Goal: Information Seeking & Learning: Learn about a topic

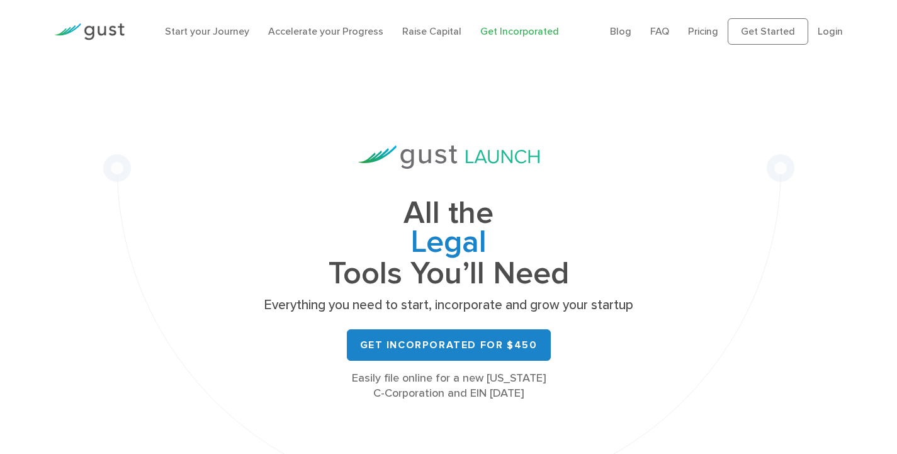
click at [713, 37] on li "Pricing" at bounding box center [703, 31] width 30 height 15
click at [713, 28] on link "Pricing" at bounding box center [703, 31] width 30 height 12
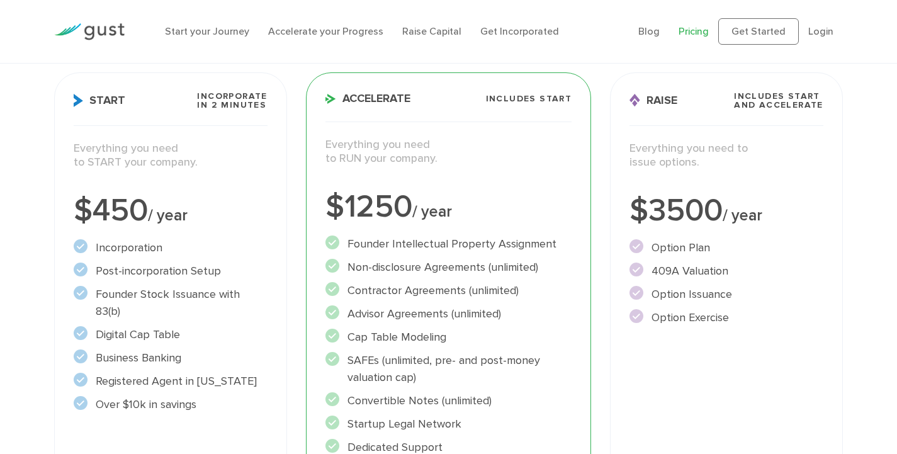
scroll to position [181, 0]
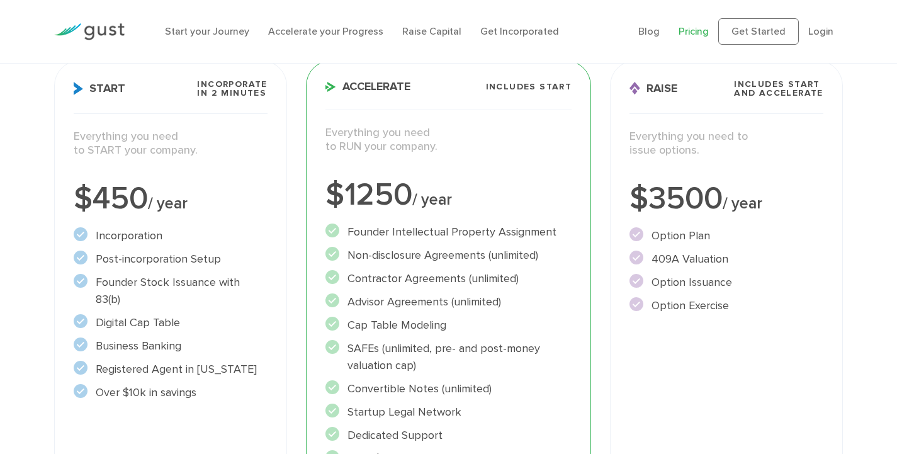
click at [173, 314] on li "Digital Cap Table" at bounding box center [170, 322] width 193 height 17
click at [173, 337] on li "Business Banking" at bounding box center [170, 345] width 193 height 17
click at [177, 361] on li "Registered Agent in Delaware" at bounding box center [170, 369] width 193 height 17
click at [183, 384] on li "Over $10k in savings" at bounding box center [170, 392] width 193 height 17
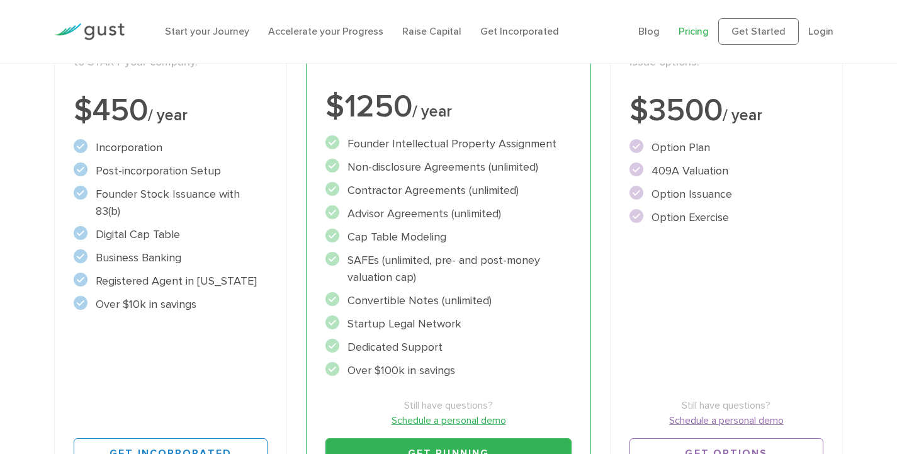
scroll to position [270, 0]
drag, startPoint x: 369, startPoint y: 261, endPoint x: 436, endPoint y: 272, distance: 67.7
click at [436, 272] on li "SAFEs (unlimited, pre- and post-money valuation cap)" at bounding box center [449, 268] width 247 height 34
drag, startPoint x: 411, startPoint y: 302, endPoint x: 462, endPoint y: 375, distance: 89.1
click at [462, 375] on ul "Founder Intellectual Property Assignment" at bounding box center [449, 257] width 247 height 244
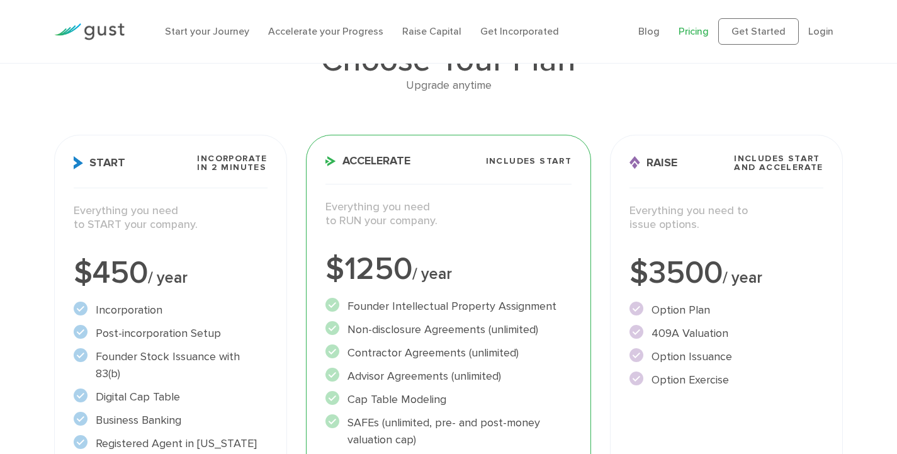
scroll to position [0, 0]
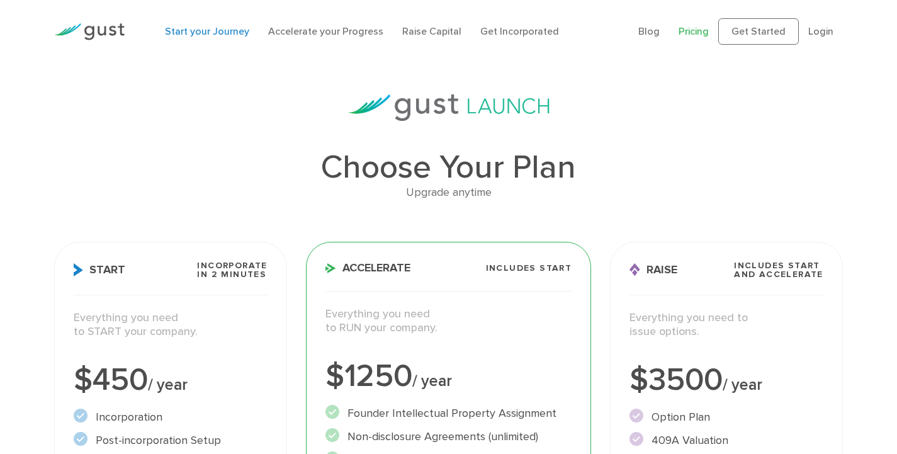
click at [237, 30] on link "Start your Journey" at bounding box center [207, 31] width 84 height 12
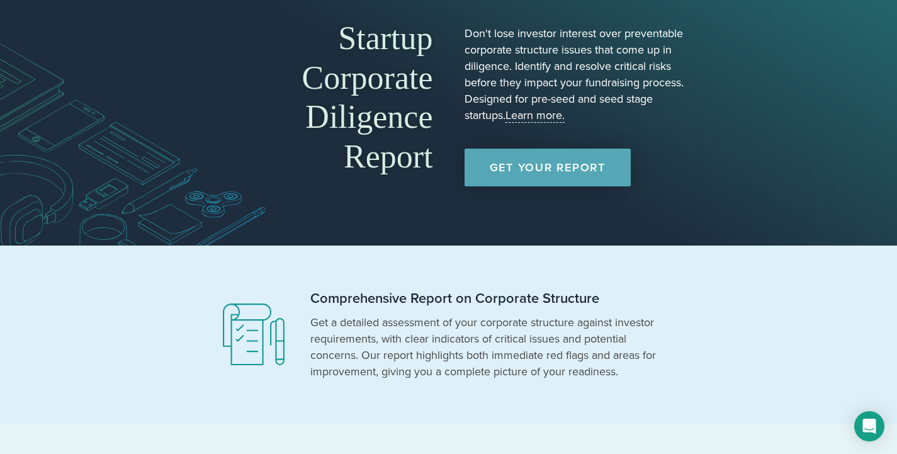
scroll to position [74, 0]
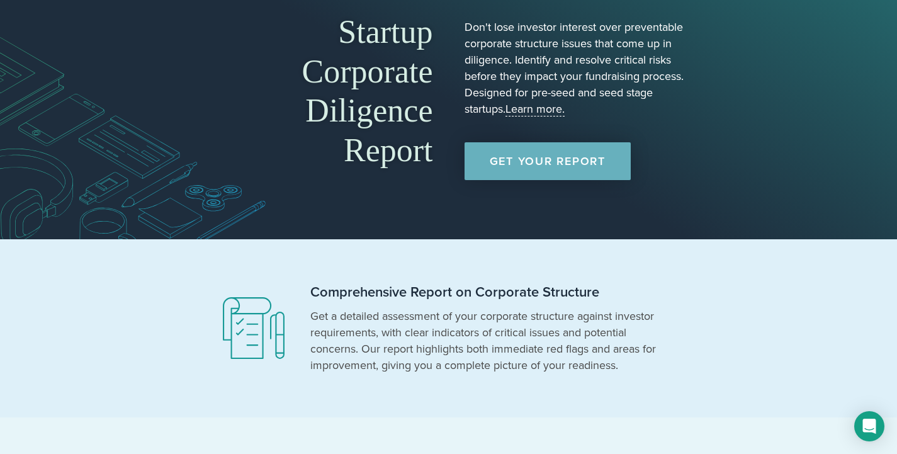
click at [581, 159] on link "Get Your Report" at bounding box center [548, 161] width 166 height 38
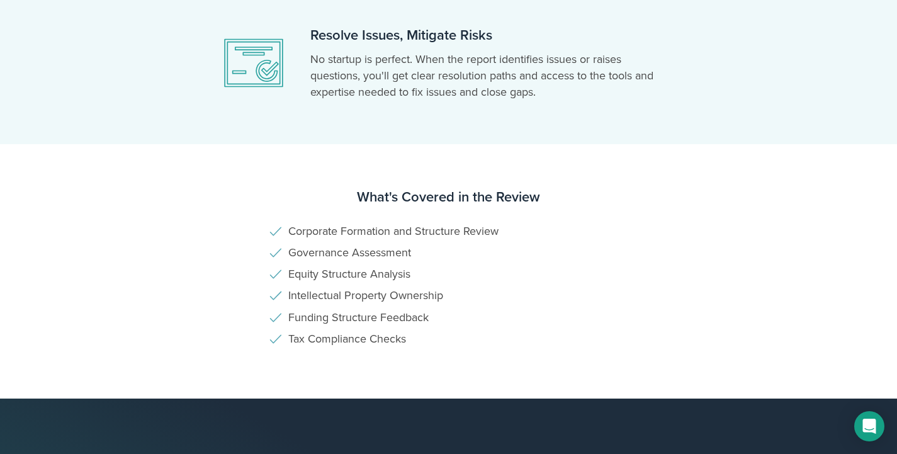
scroll to position [805, 0]
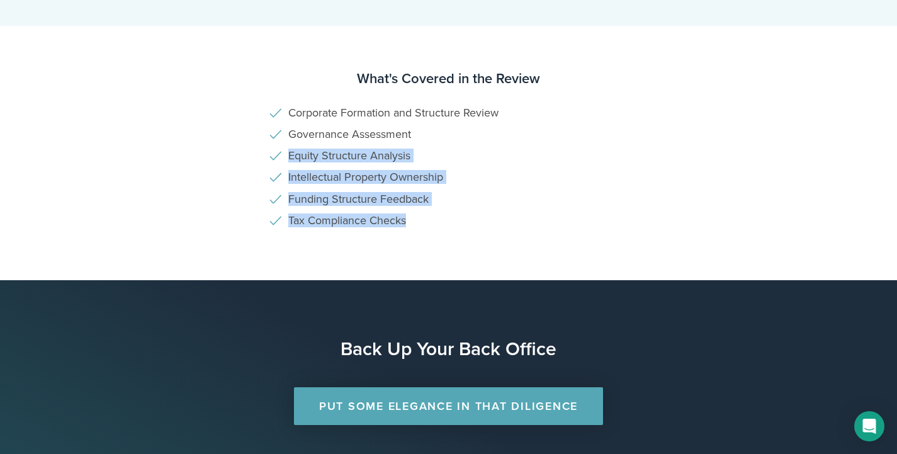
drag, startPoint x: 411, startPoint y: 160, endPoint x: 439, endPoint y: 240, distance: 84.6
click at [439, 240] on section "What's Covered in the Review Corporate Formation and Structure Review Governanc…" at bounding box center [448, 153] width 897 height 254
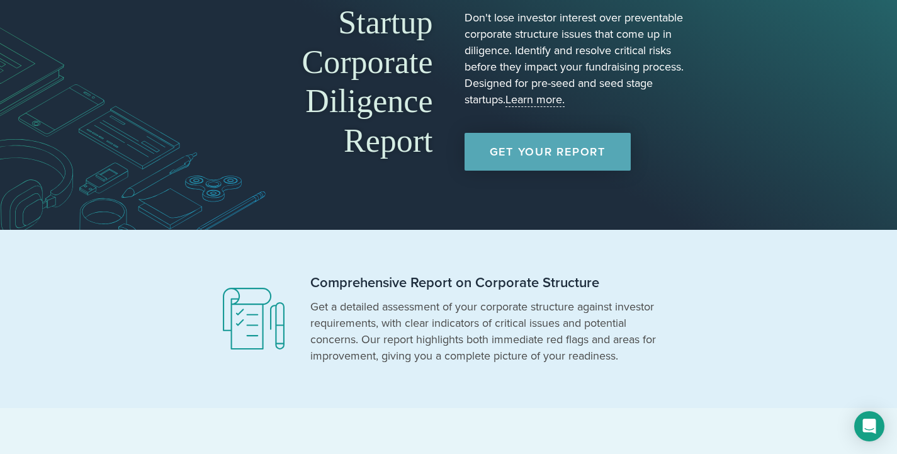
scroll to position [0, 0]
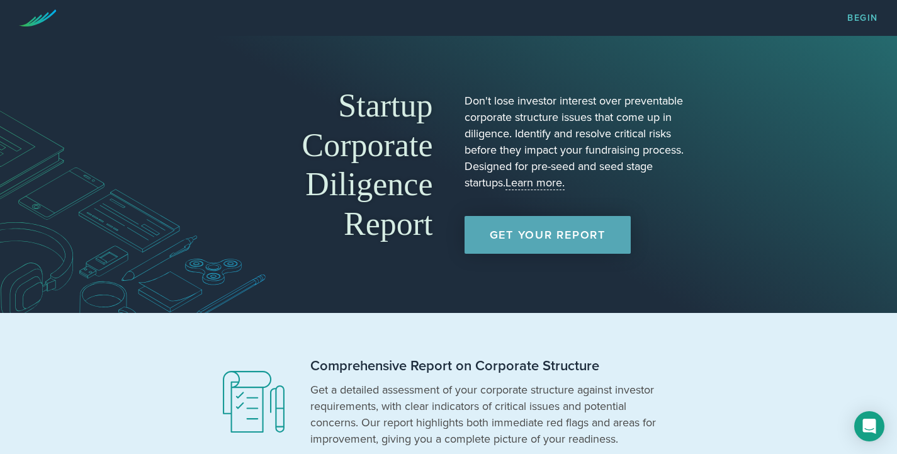
click at [532, 183] on link "Learn more." at bounding box center [535, 183] width 59 height 14
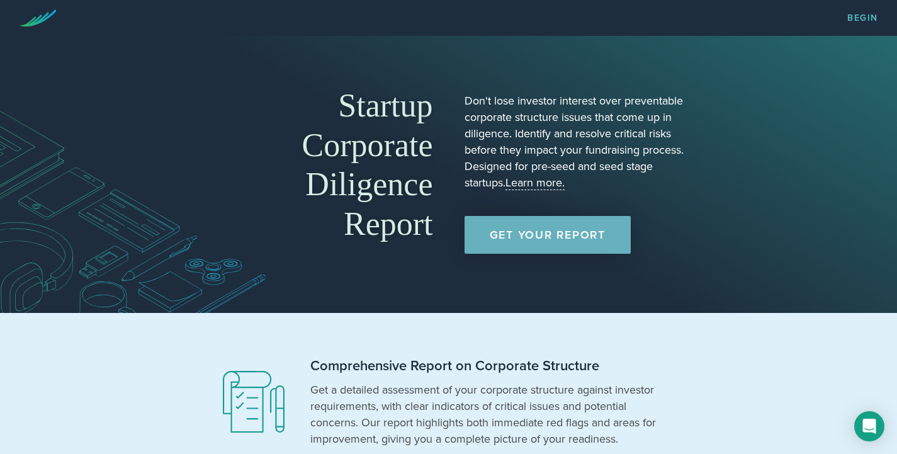
click at [522, 236] on link "Get Your Report" at bounding box center [548, 235] width 166 height 38
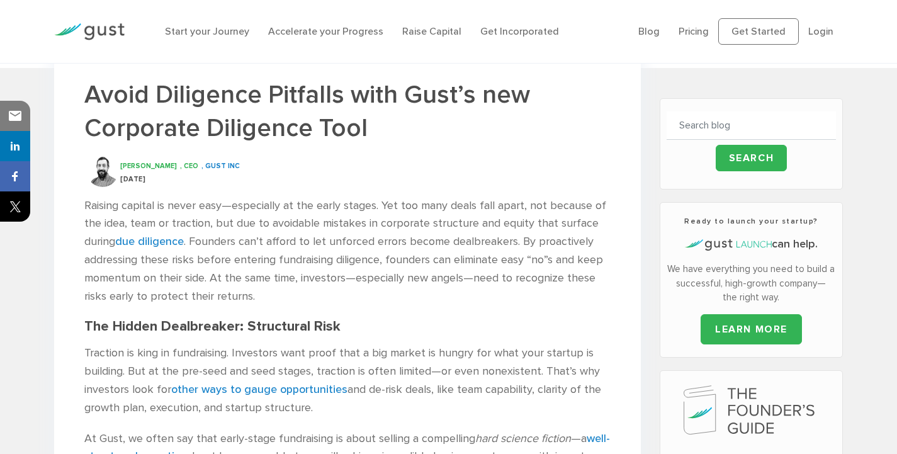
scroll to position [263, 0]
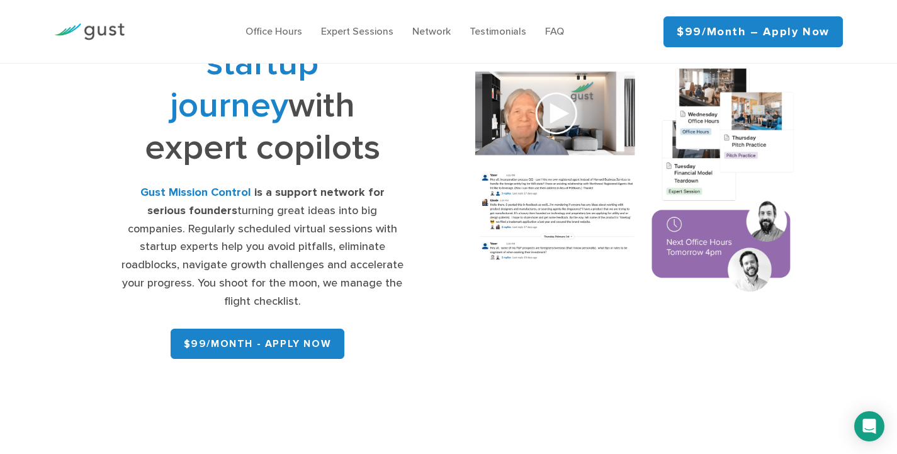
scroll to position [86, 0]
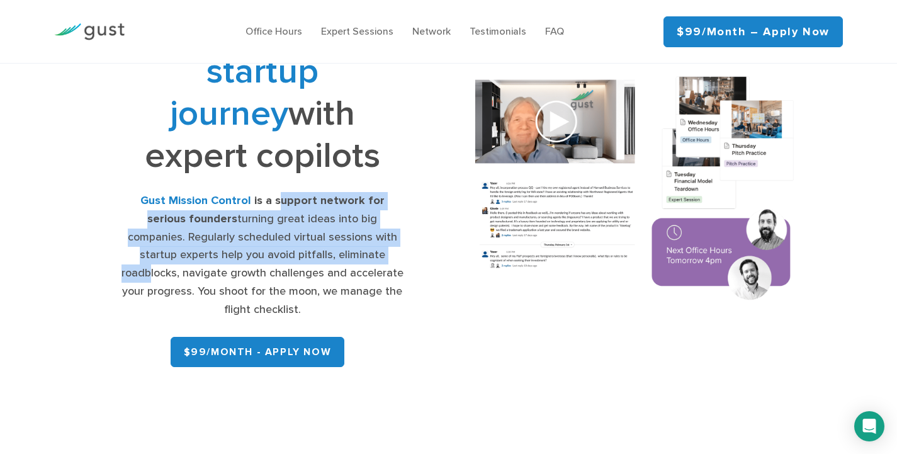
drag, startPoint x: 263, startPoint y: 200, endPoint x: 357, endPoint y: 254, distance: 108.9
click at [357, 254] on div "Gust Mission Control is a support network for serious founders turning great id…" at bounding box center [262, 255] width 283 height 127
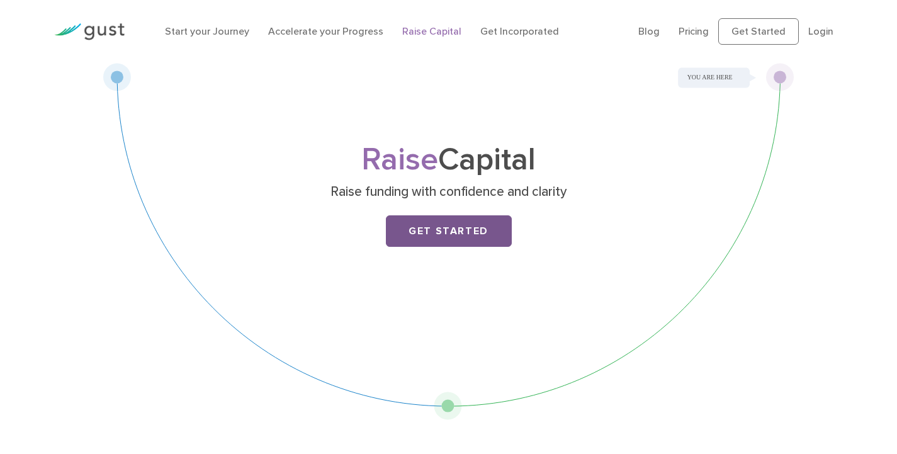
click at [463, 230] on link "Get Started" at bounding box center [449, 230] width 126 height 31
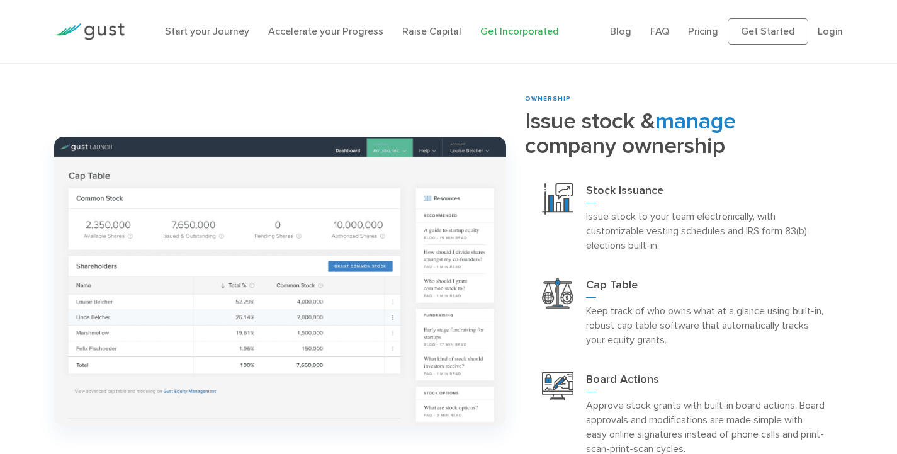
scroll to position [1037, 0]
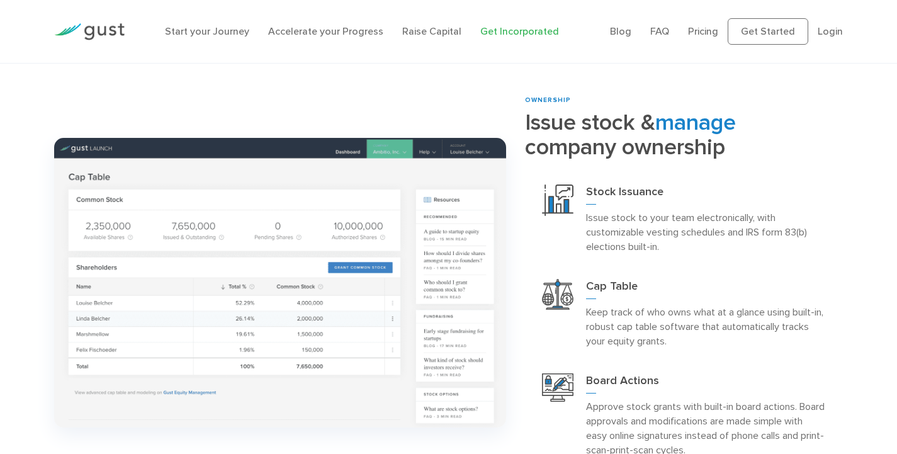
click at [353, 256] on img at bounding box center [280, 283] width 452 height 290
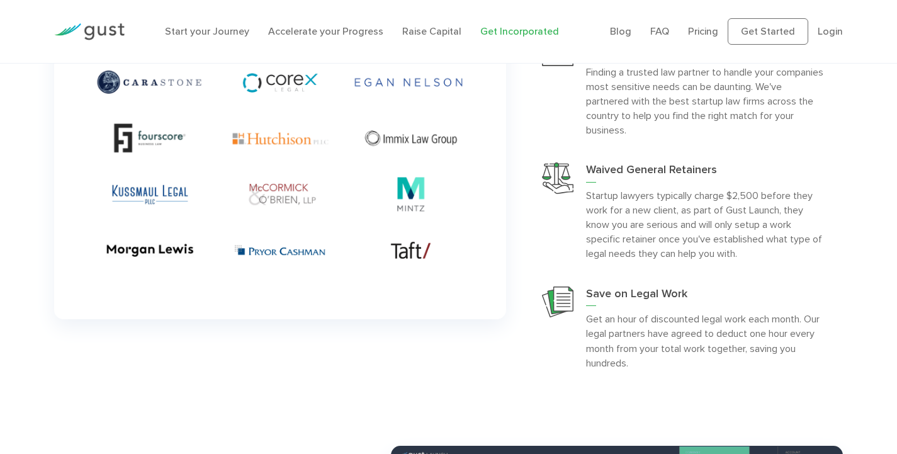
scroll to position [2799, 0]
